Goal: Information Seeking & Learning: Learn about a topic

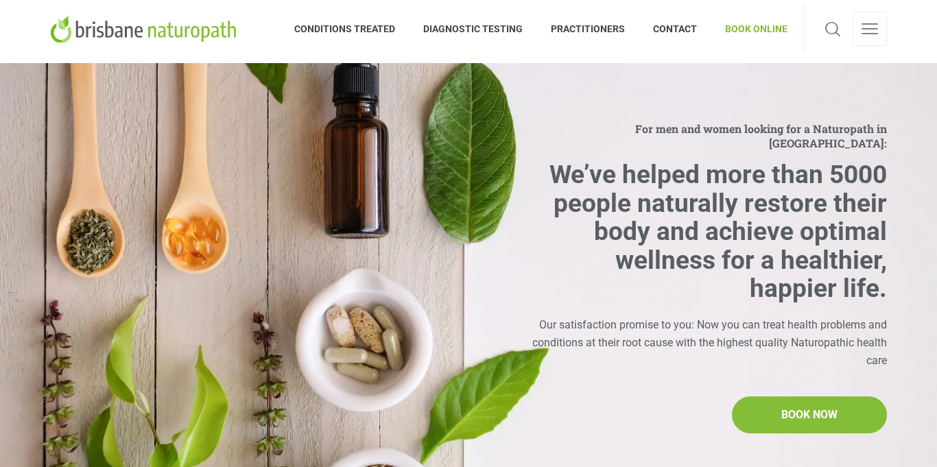
scroll to position [7, 0]
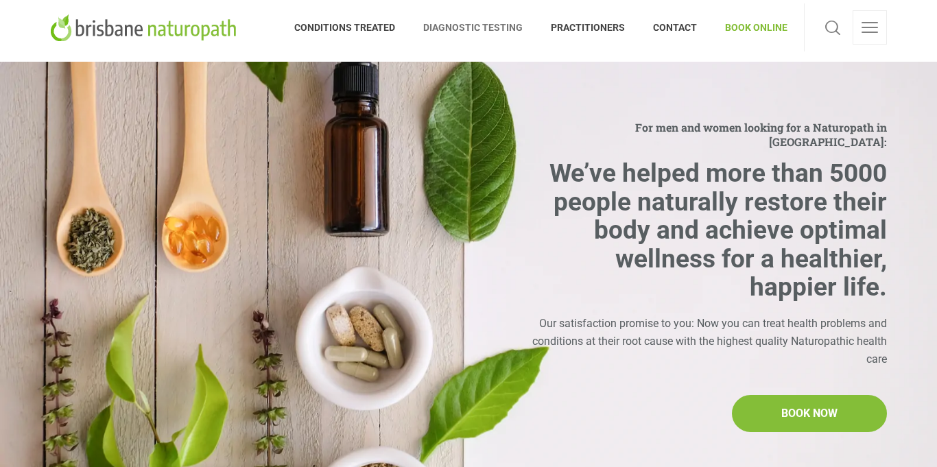
click at [449, 23] on span "DIAGNOSTIC TESTING" at bounding box center [473, 27] width 128 height 22
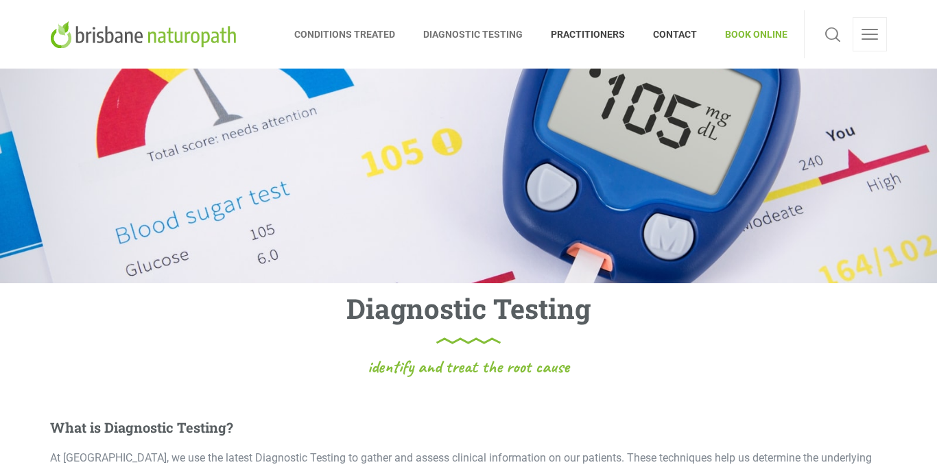
click at [344, 30] on span "CONDITIONS TREATED" at bounding box center [351, 34] width 115 height 22
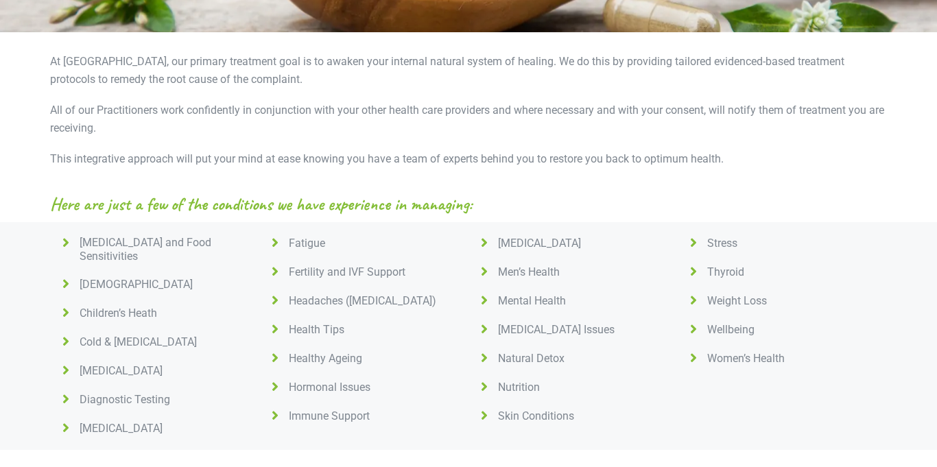
scroll to position [555, 0]
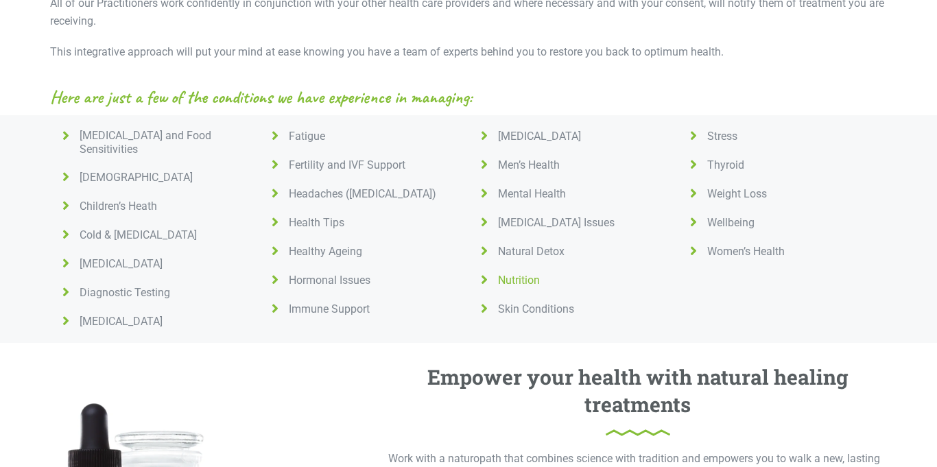
click at [484, 281] on icon at bounding box center [483, 280] width 17 height 14
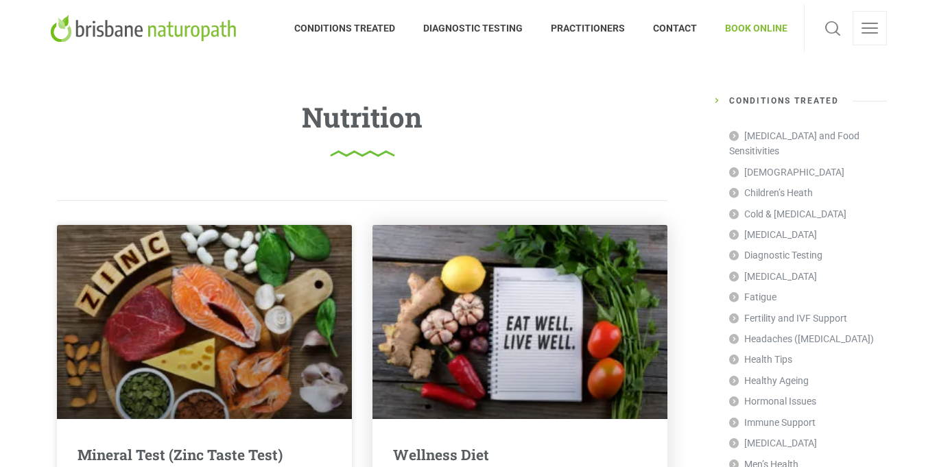
scroll to position [14, 0]
